Goal: Information Seeking & Learning: Learn about a topic

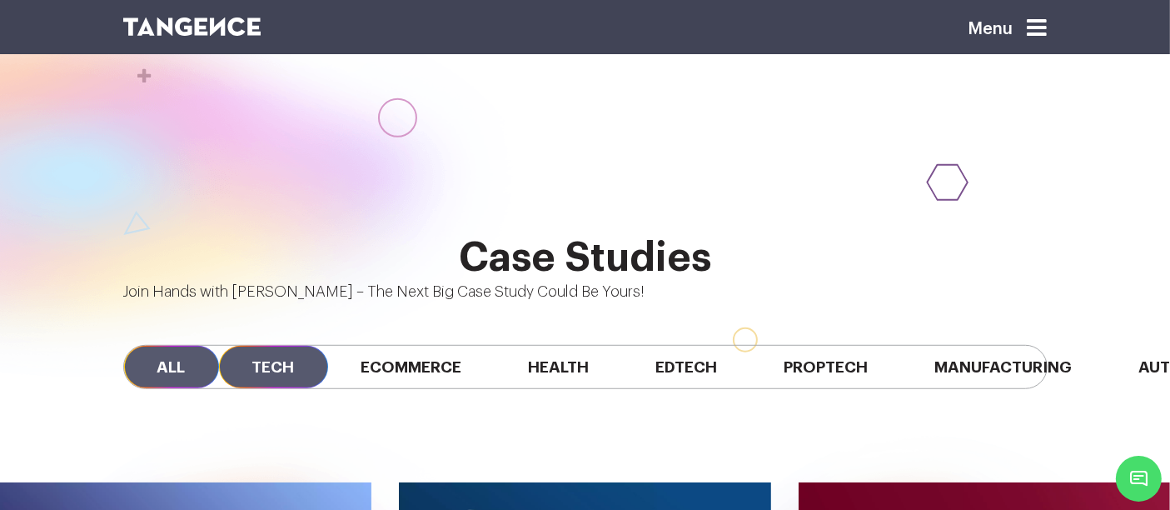
scroll to position [1119, 0]
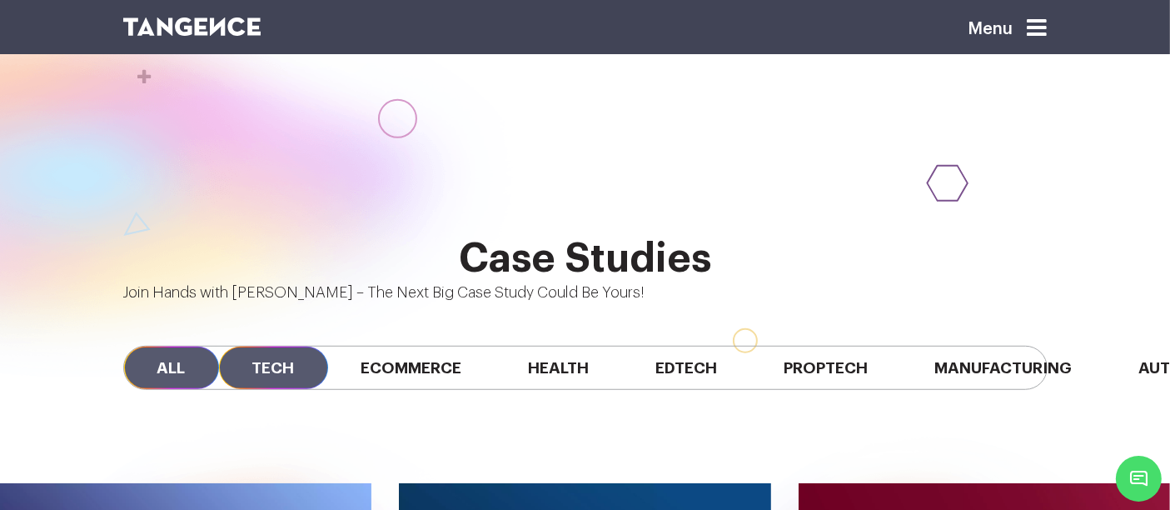
click at [296, 346] on span "Tech" at bounding box center [273, 367] width 109 height 42
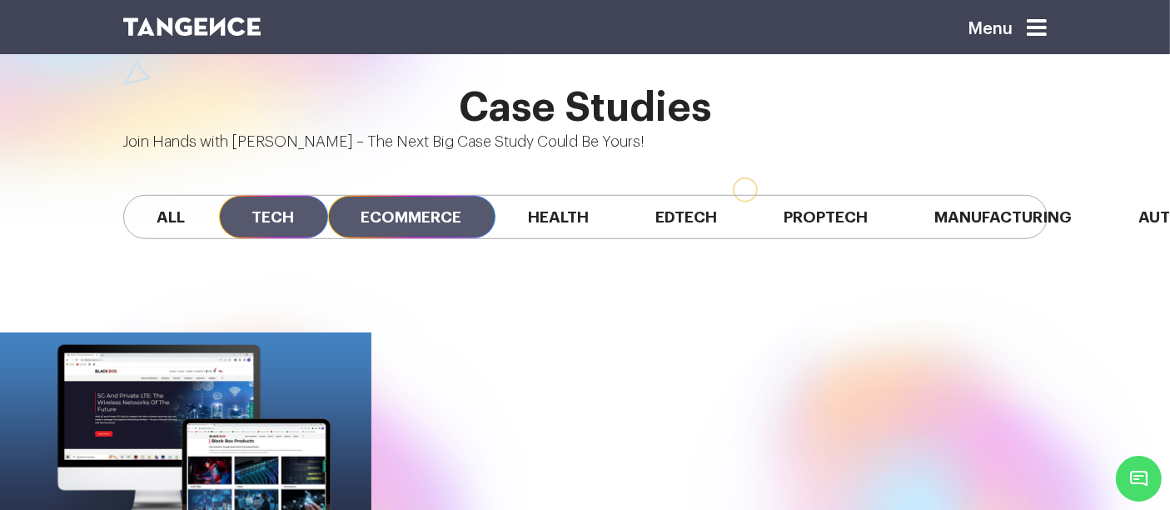
scroll to position [1282, 0]
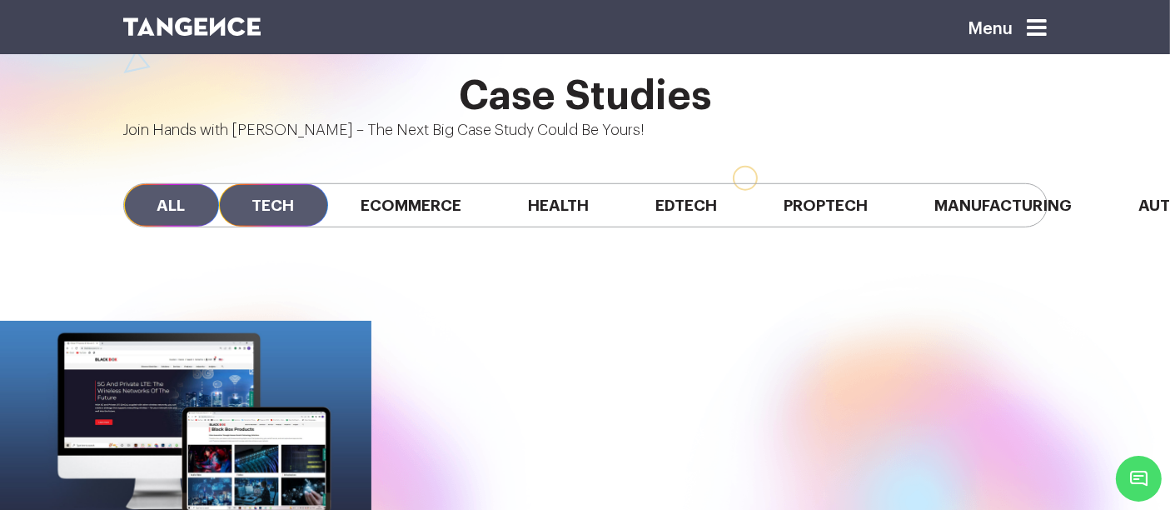
click at [174, 184] on span "All" at bounding box center [171, 205] width 95 height 42
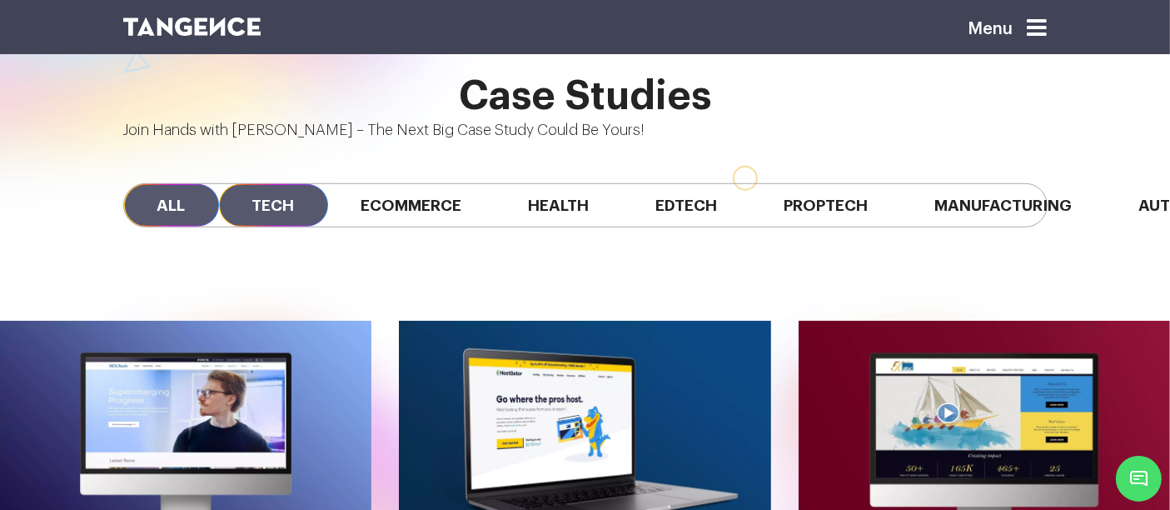
click at [277, 184] on span "Tech" at bounding box center [273, 205] width 109 height 42
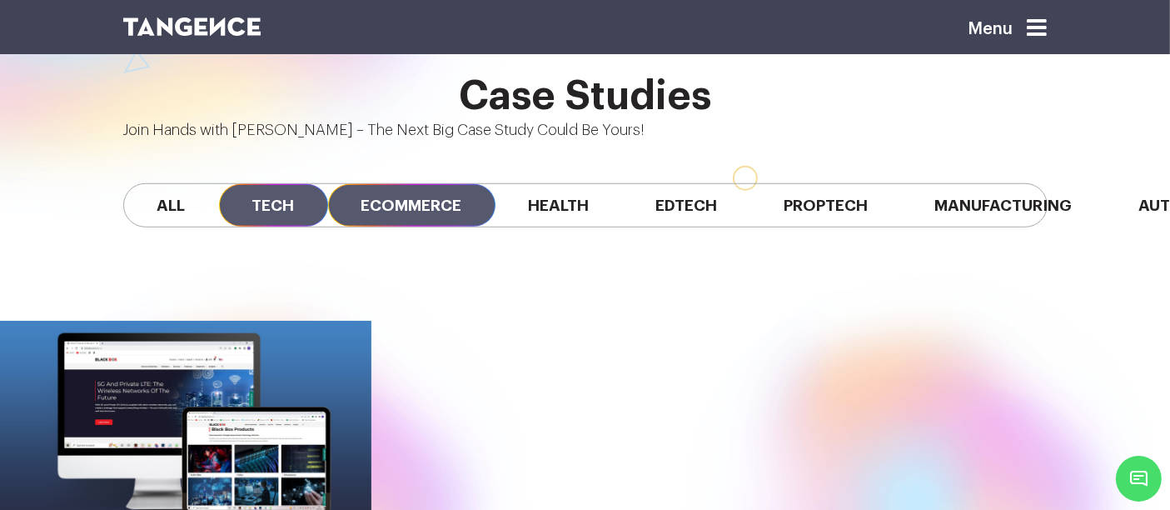
click at [401, 184] on span "Ecommerce" at bounding box center [411, 205] width 167 height 42
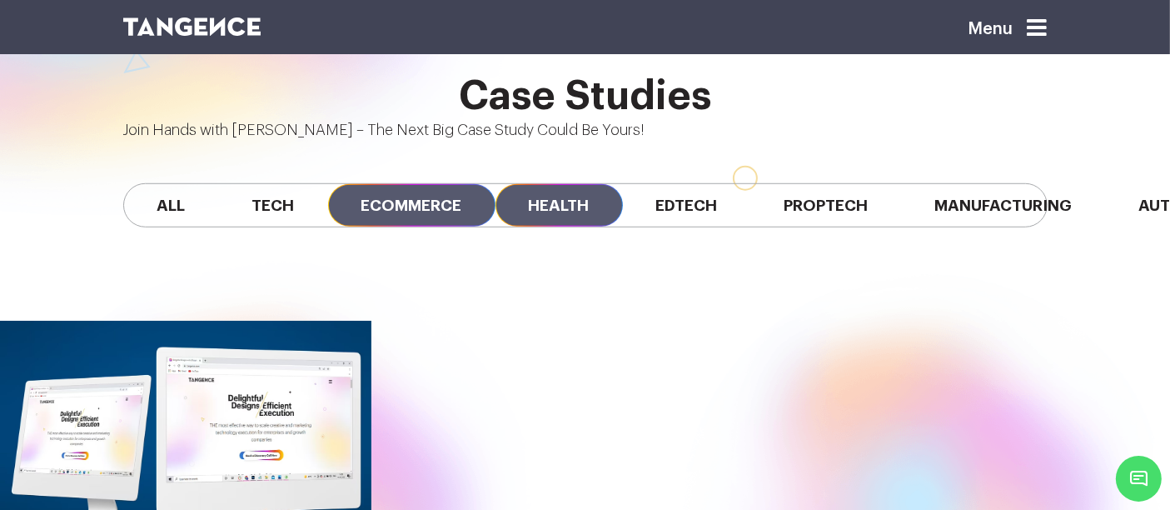
click at [547, 184] on span "Health" at bounding box center [559, 205] width 127 height 42
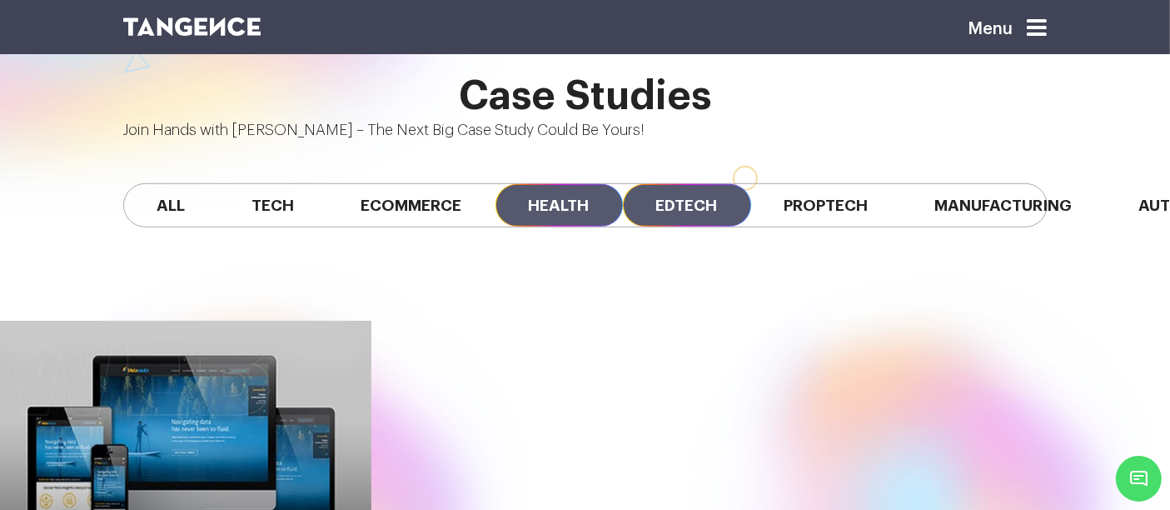
click at [697, 184] on span "Edtech" at bounding box center [687, 205] width 128 height 42
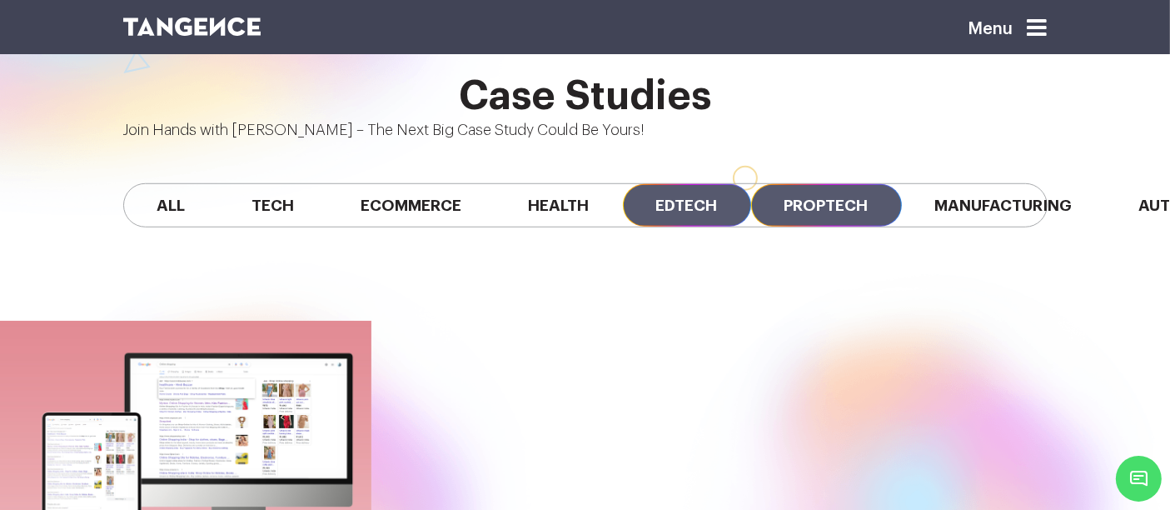
click at [811, 184] on span "Proptech" at bounding box center [826, 205] width 151 height 42
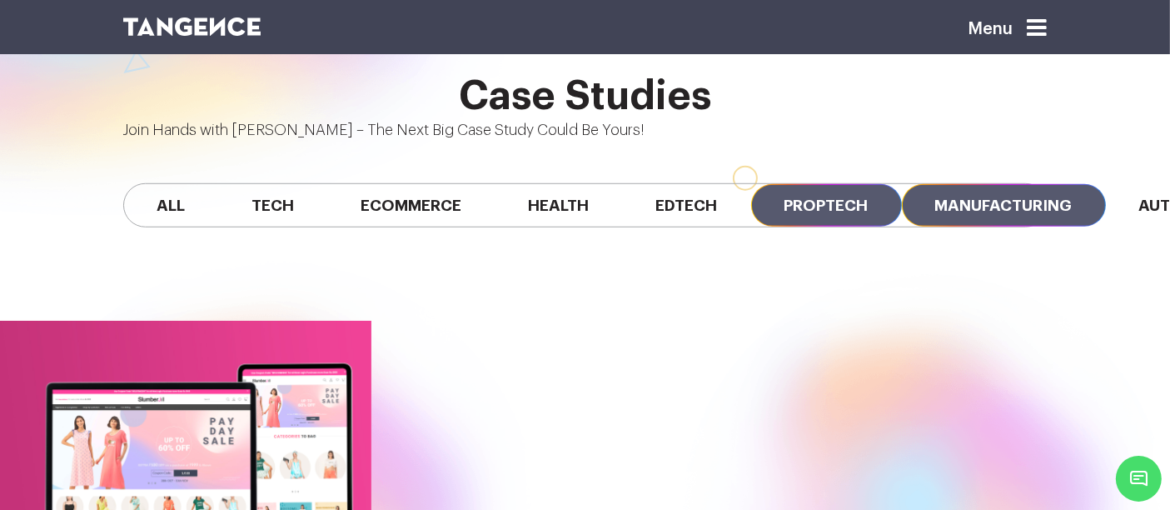
click at [942, 184] on span "Manufacturing" at bounding box center [1004, 205] width 204 height 42
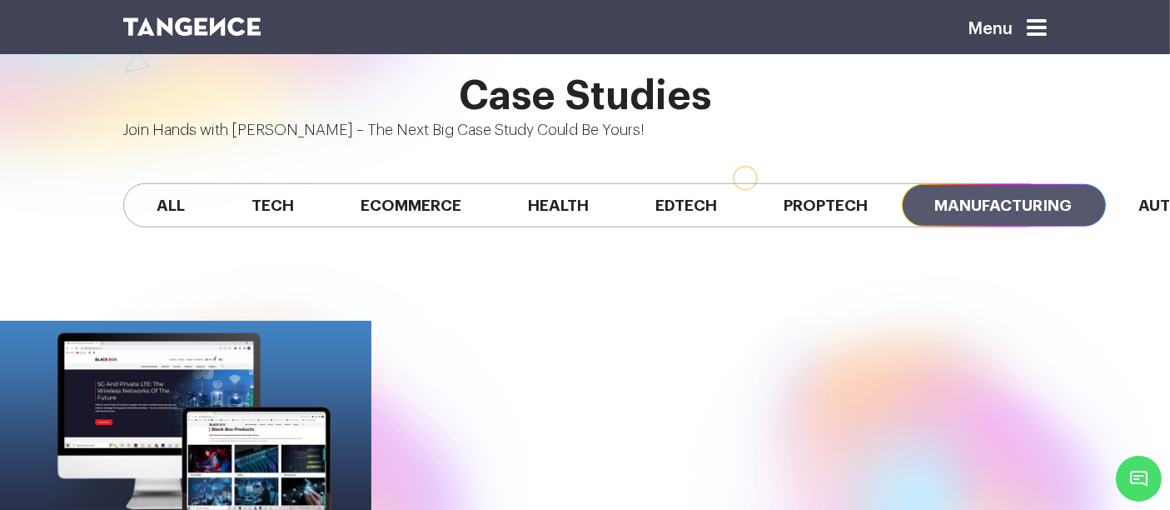
scroll to position [0, 377]
click at [1106, 184] on span "Automobile" at bounding box center [1191, 205] width 170 height 42
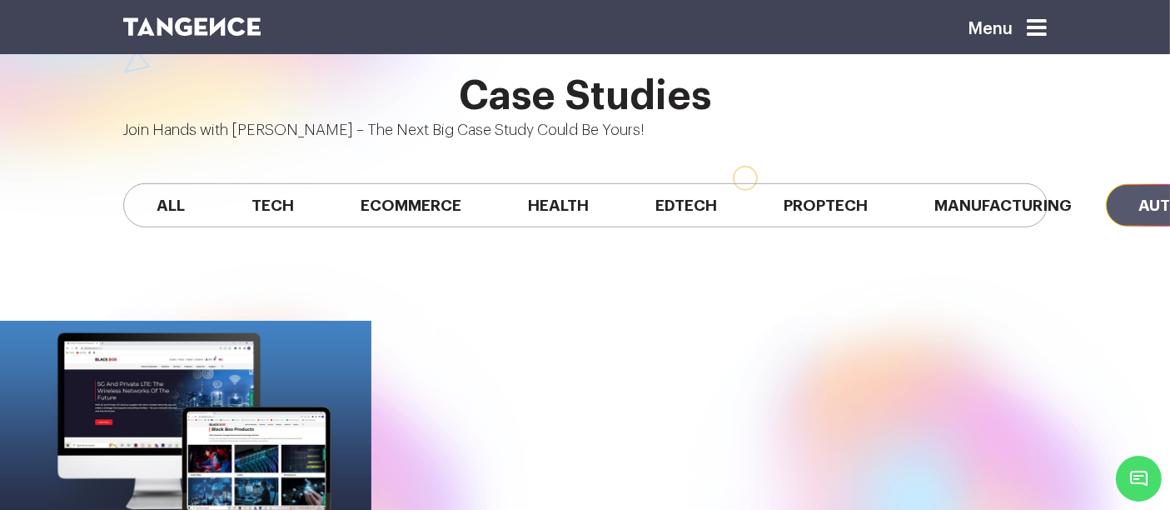
scroll to position [0, 486]
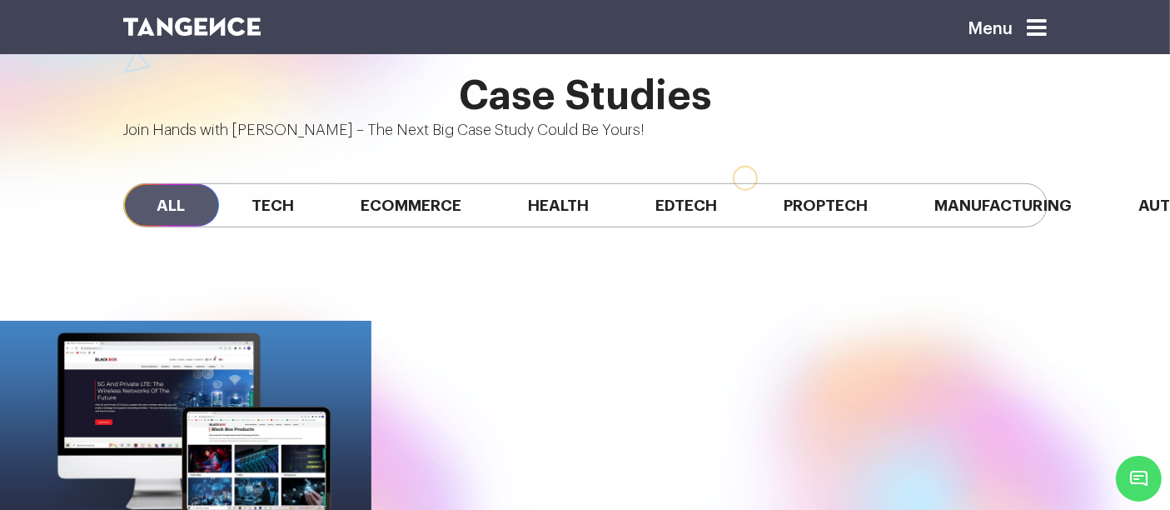
click at [180, 184] on span "All" at bounding box center [171, 205] width 95 height 42
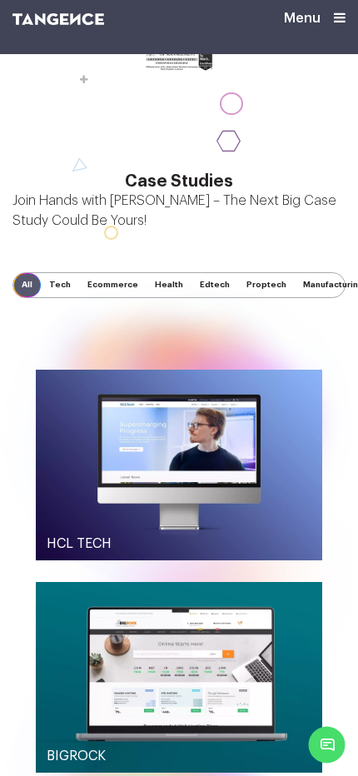
scroll to position [802, 0]
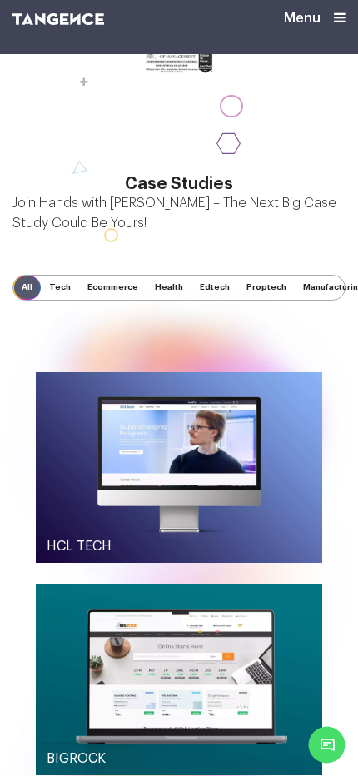
click at [58, 285] on span "Tech" at bounding box center [60, 288] width 38 height 24
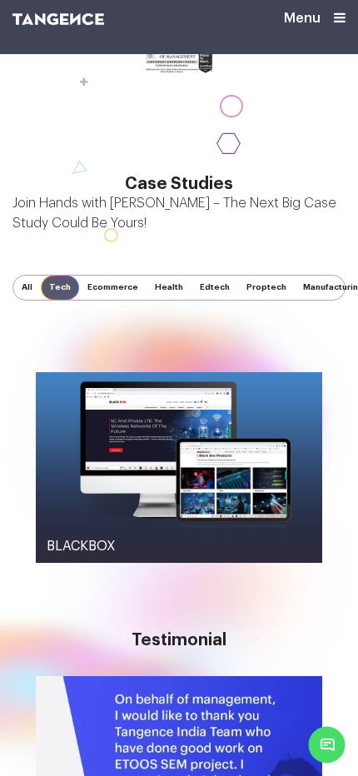
click at [101, 289] on span "Ecommerce" at bounding box center [112, 288] width 67 height 24
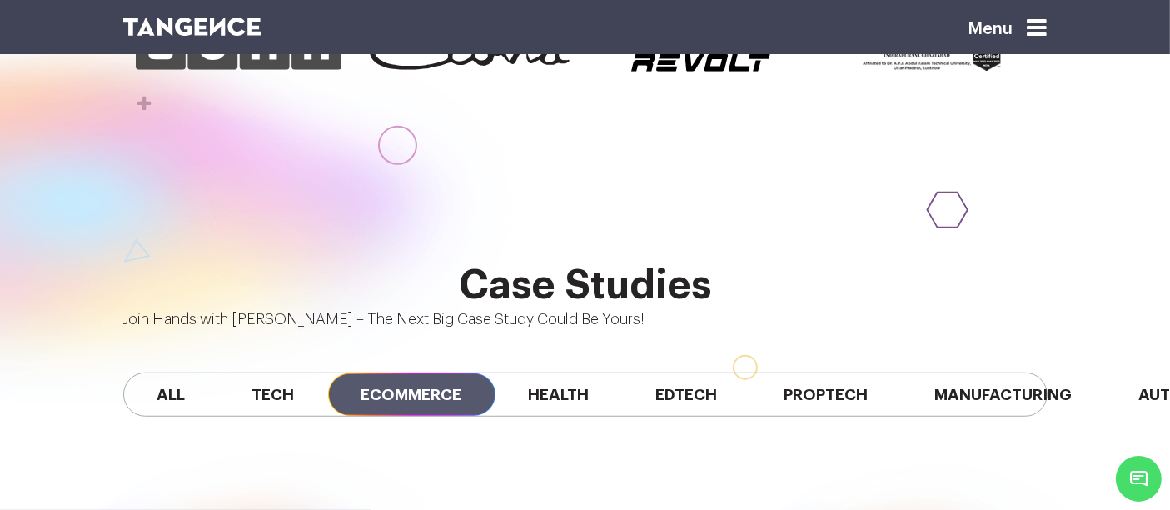
scroll to position [1093, 0]
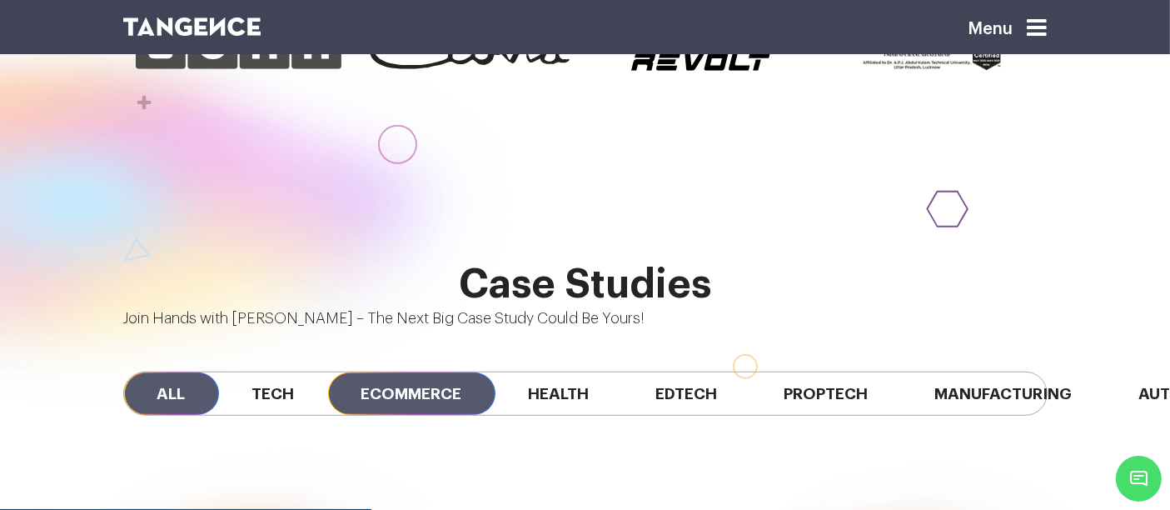
click at [189, 372] on span "All" at bounding box center [171, 393] width 95 height 42
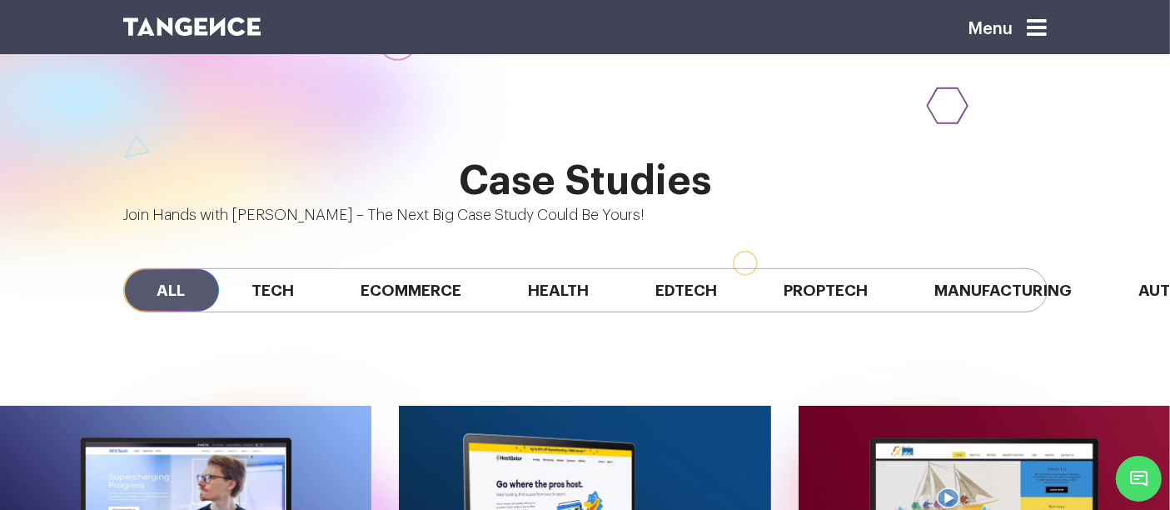
scroll to position [1203, 0]
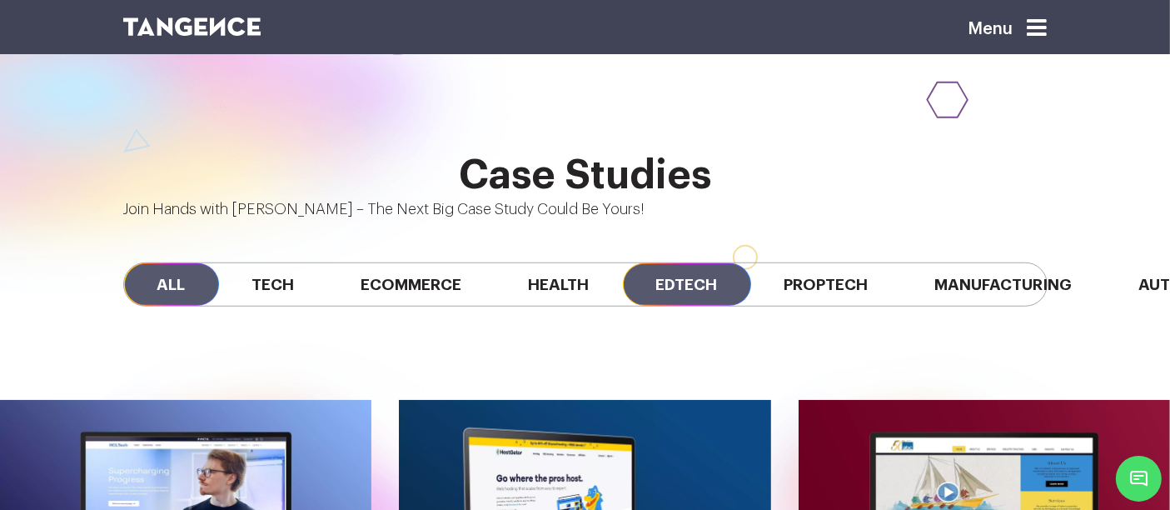
click at [695, 263] on span "Edtech" at bounding box center [687, 284] width 128 height 42
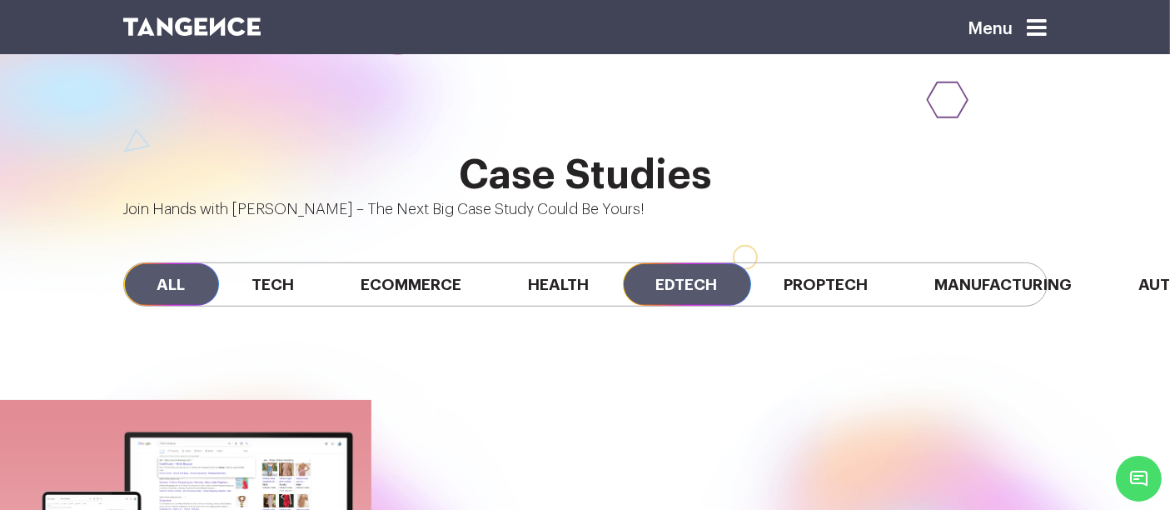
click at [181, 263] on span "All" at bounding box center [171, 284] width 95 height 42
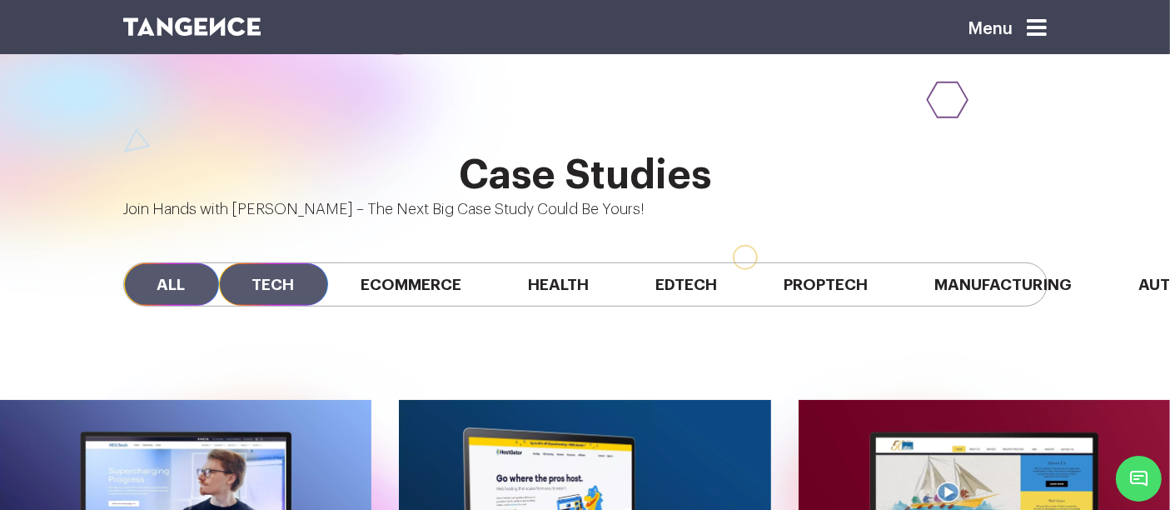
click at [275, 263] on span "Tech" at bounding box center [273, 284] width 109 height 42
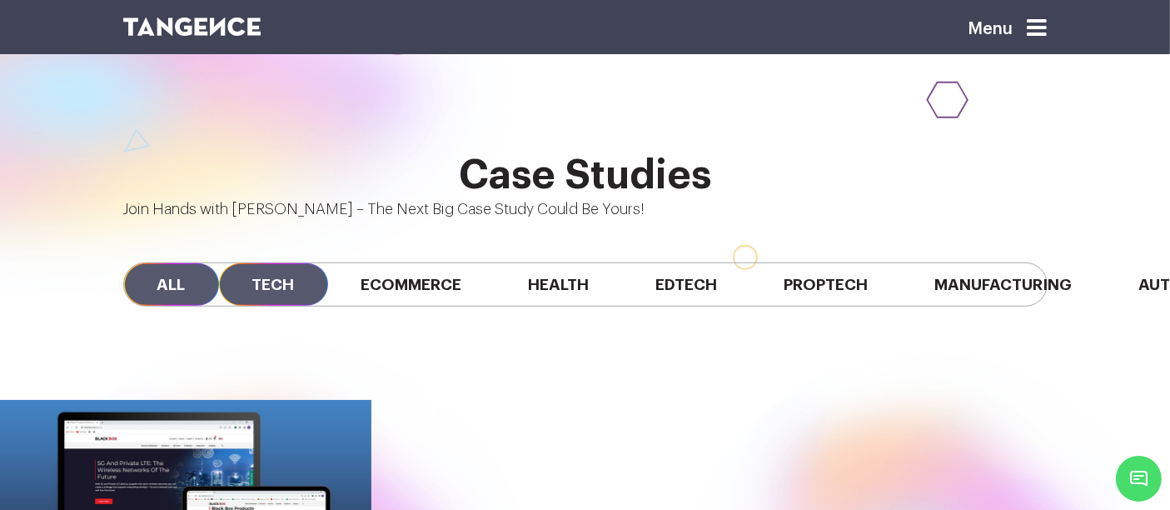
click at [165, 263] on span "All" at bounding box center [171, 284] width 95 height 42
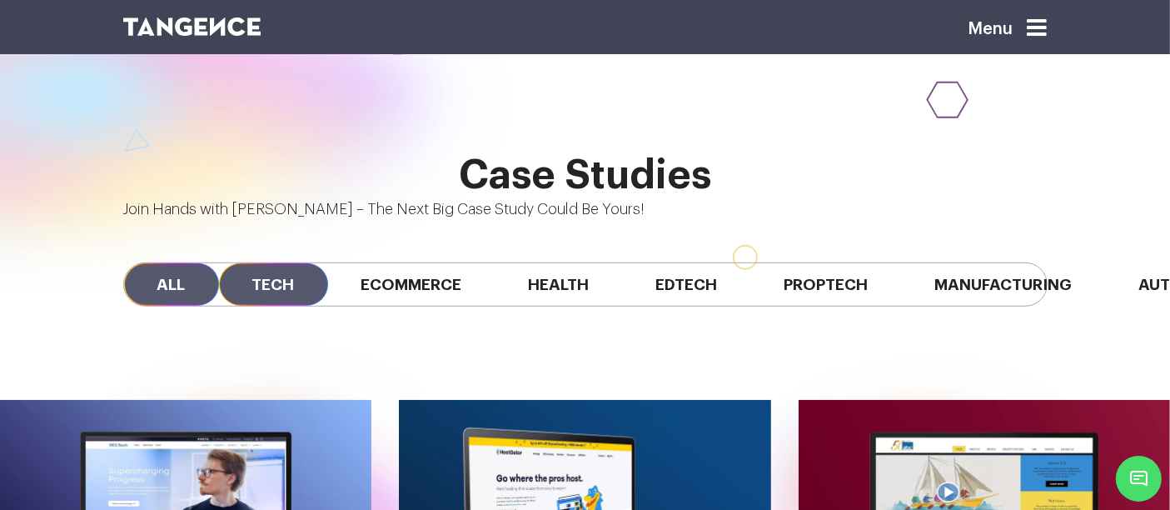
scroll to position [0, 0]
click at [175, 263] on span "All" at bounding box center [171, 284] width 95 height 42
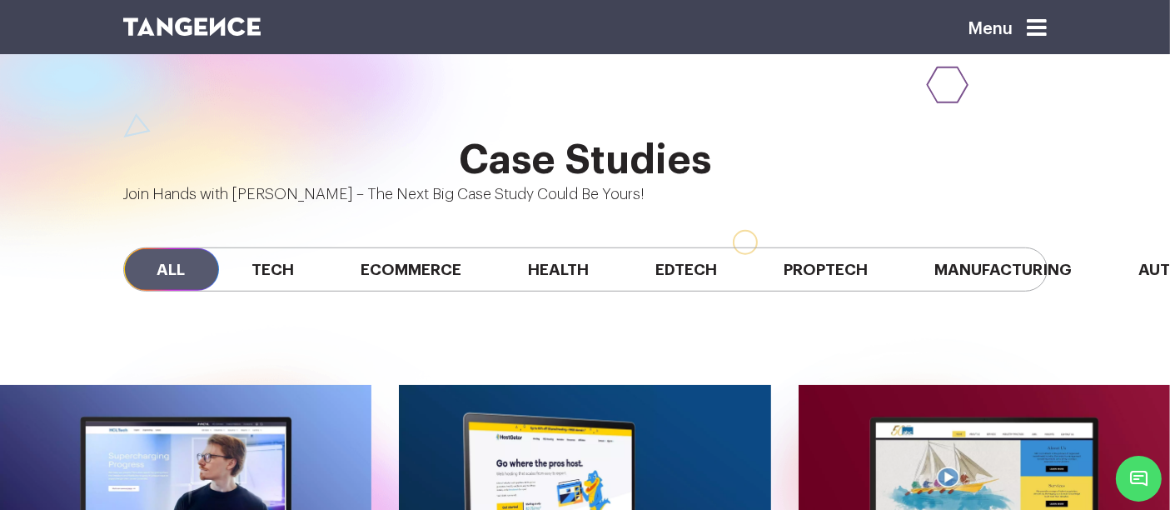
scroll to position [1217, 0]
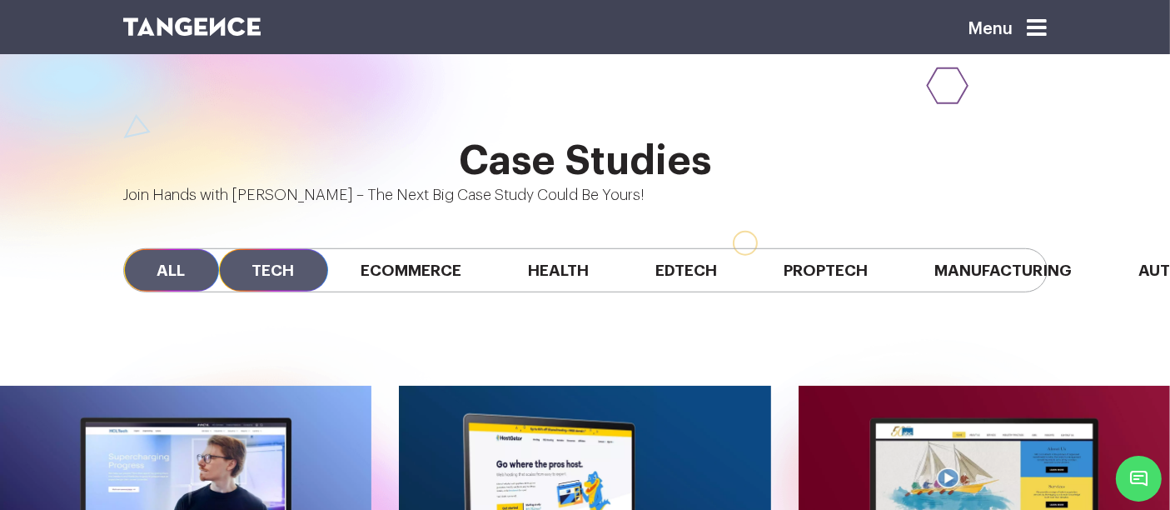
click at [275, 249] on span "Tech" at bounding box center [273, 270] width 109 height 42
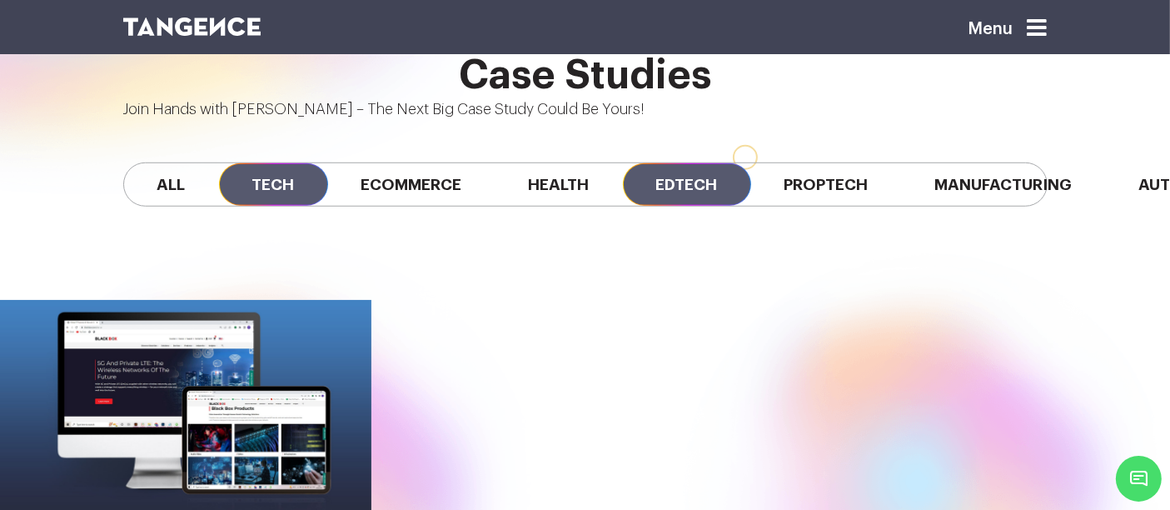
scroll to position [0, 0]
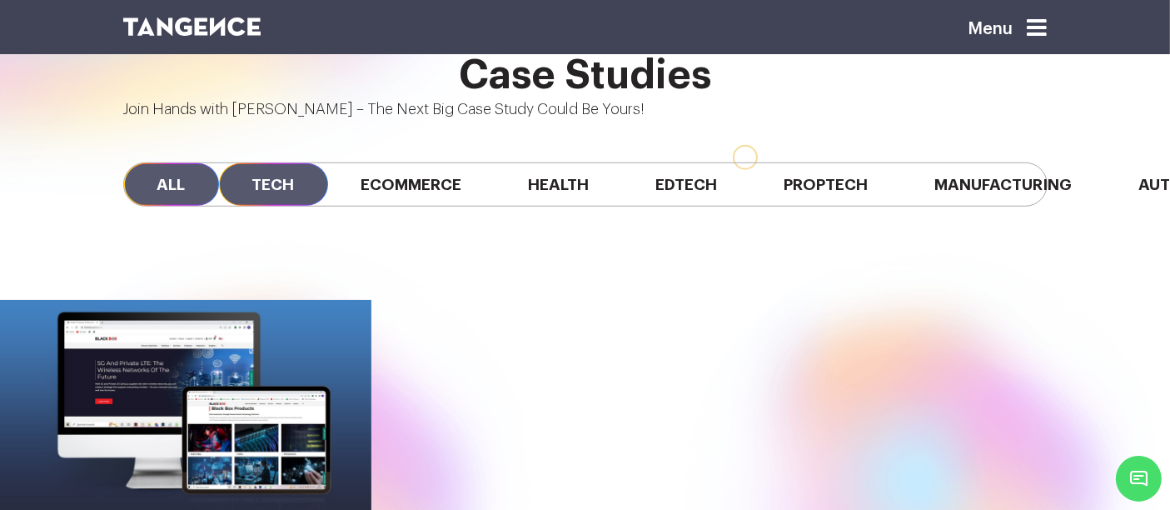
click at [198, 163] on span "All" at bounding box center [171, 184] width 95 height 42
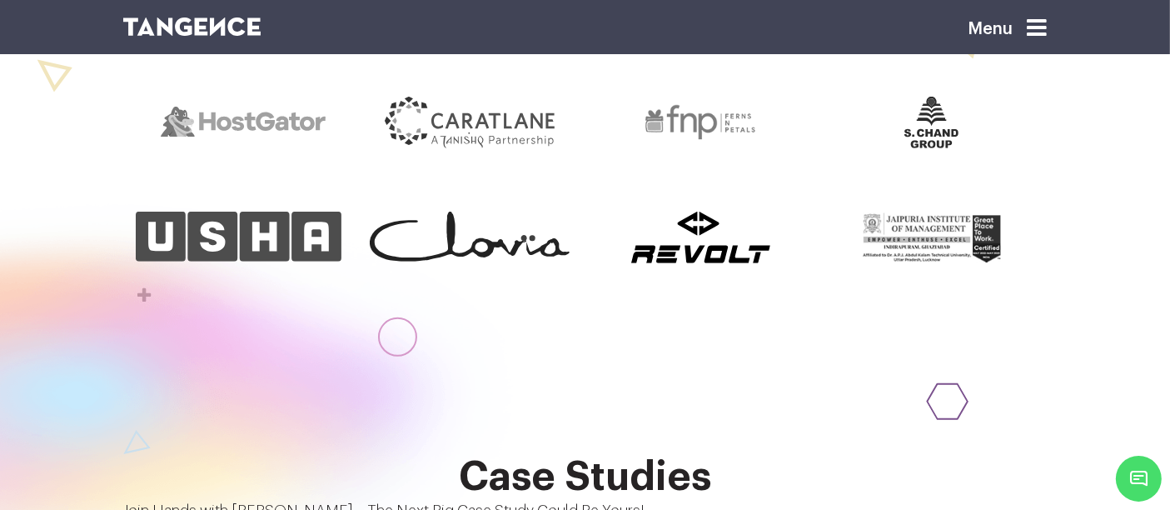
scroll to position [904, 0]
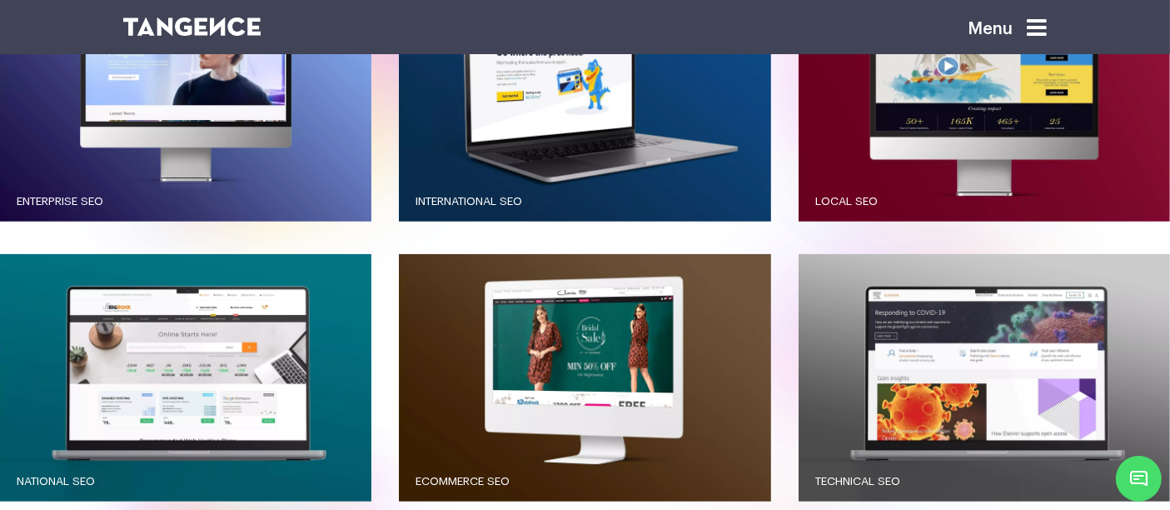
scroll to position [1774, 0]
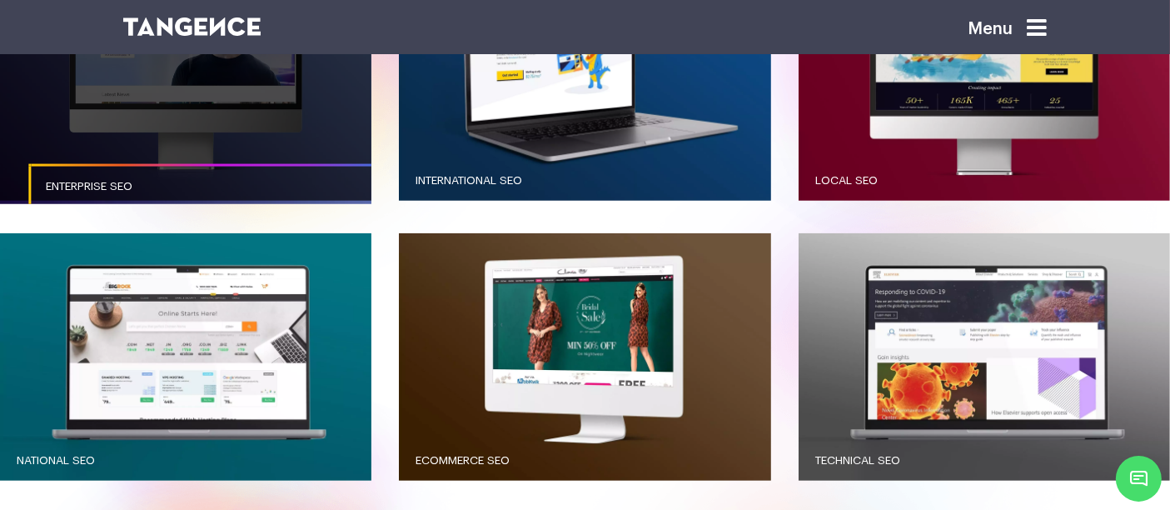
click at [298, 166] on link "Enterprise SEO" at bounding box center [213, 187] width 371 height 46
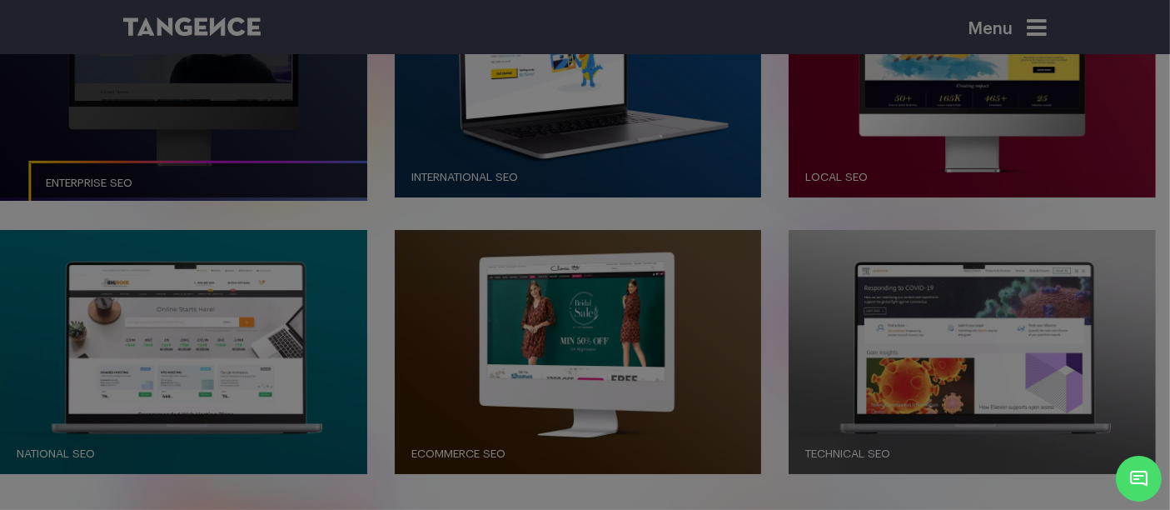
scroll to position [1775, 0]
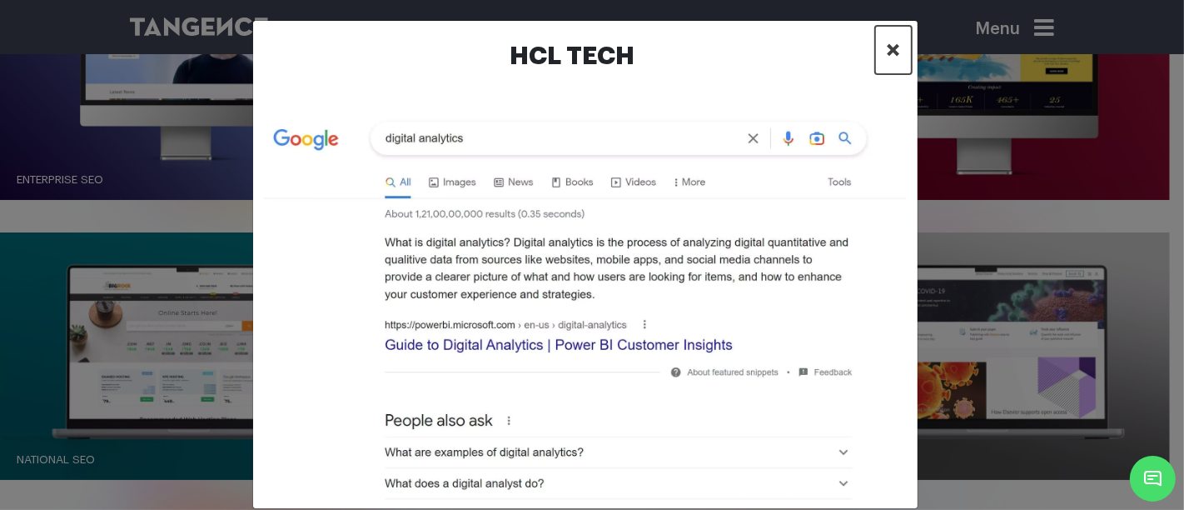
click at [892, 43] on span "×" at bounding box center [894, 49] width 14 height 25
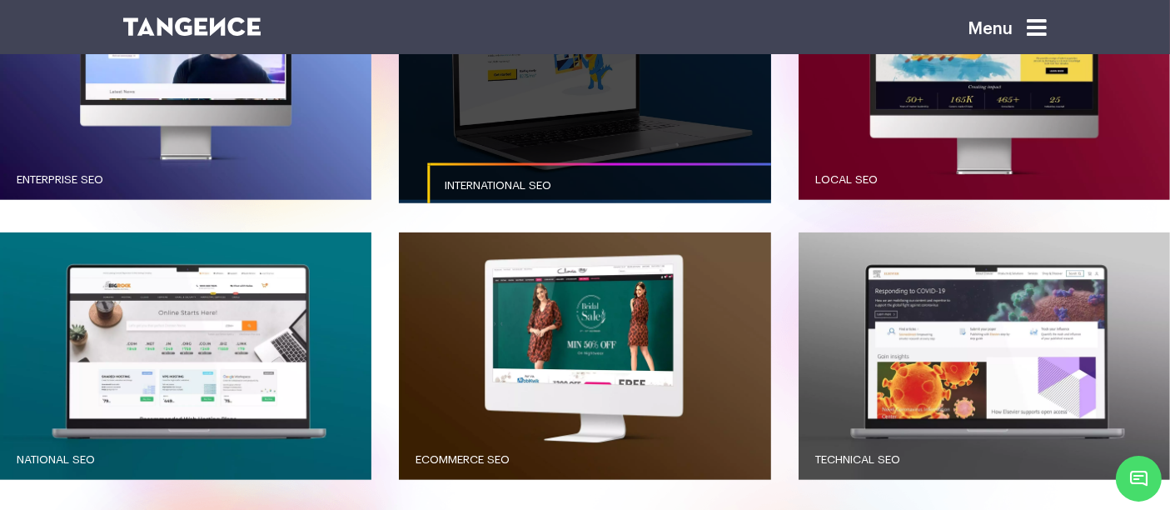
click at [550, 126] on link "button" at bounding box center [584, 77] width 371 height 248
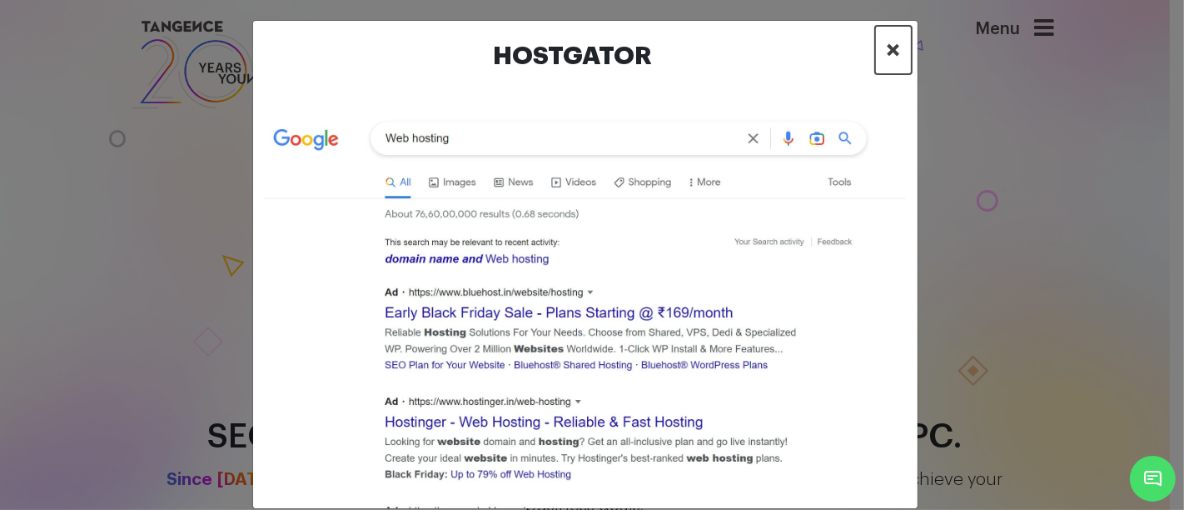
click at [875, 47] on button "×" at bounding box center [893, 50] width 37 height 48
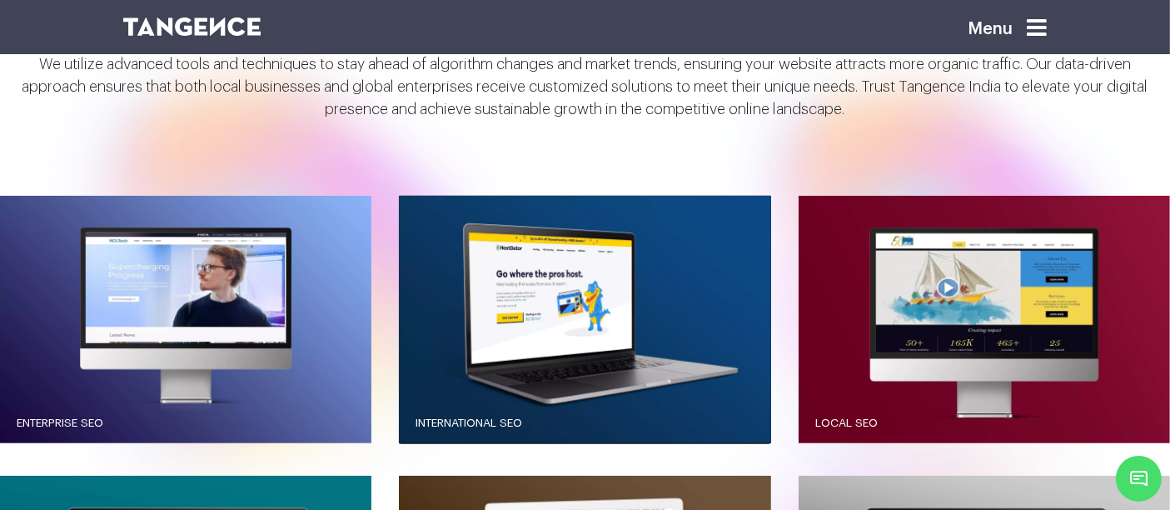
scroll to position [1532, 0]
